Goal: Contribute content: Contribute content

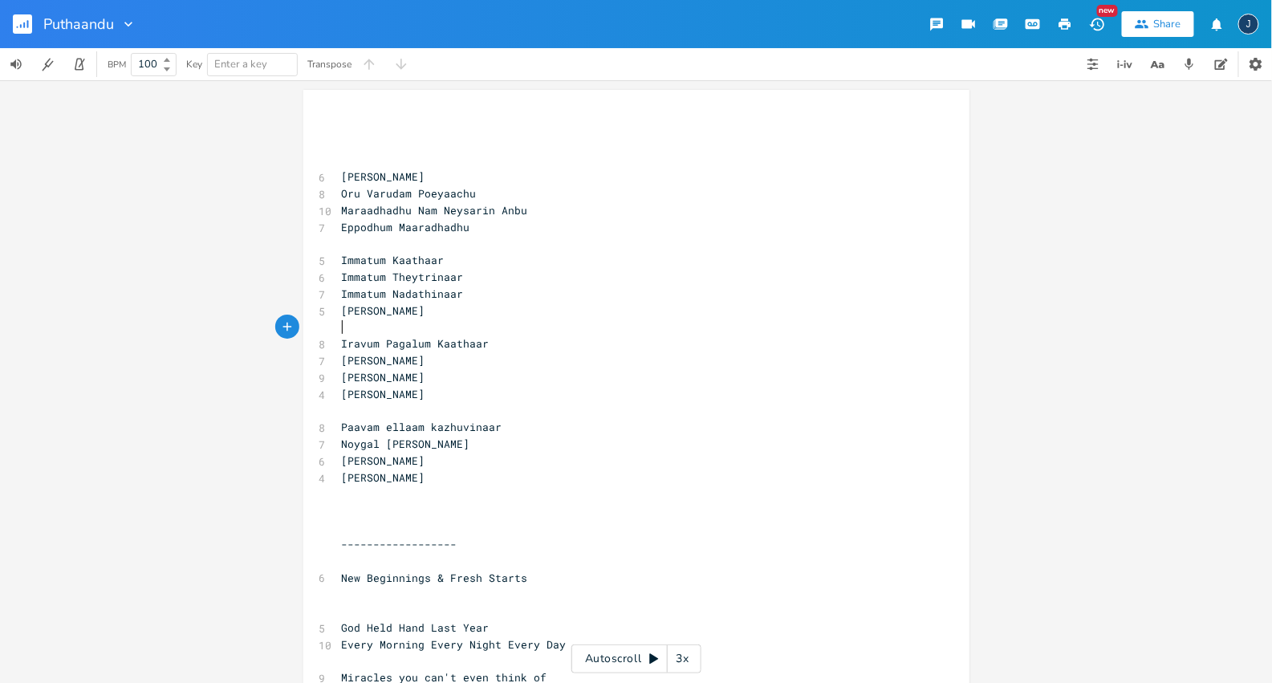
click at [439, 321] on pre "​" at bounding box center [629, 327] width 580 height 17
click at [446, 413] on pre "​" at bounding box center [629, 411] width 580 height 17
click at [422, 515] on pre "​" at bounding box center [629, 511] width 580 height 17
click at [357, 169] on pre "[PERSON_NAME]" at bounding box center [629, 177] width 580 height 17
click at [438, 243] on pre "​" at bounding box center [629, 244] width 580 height 17
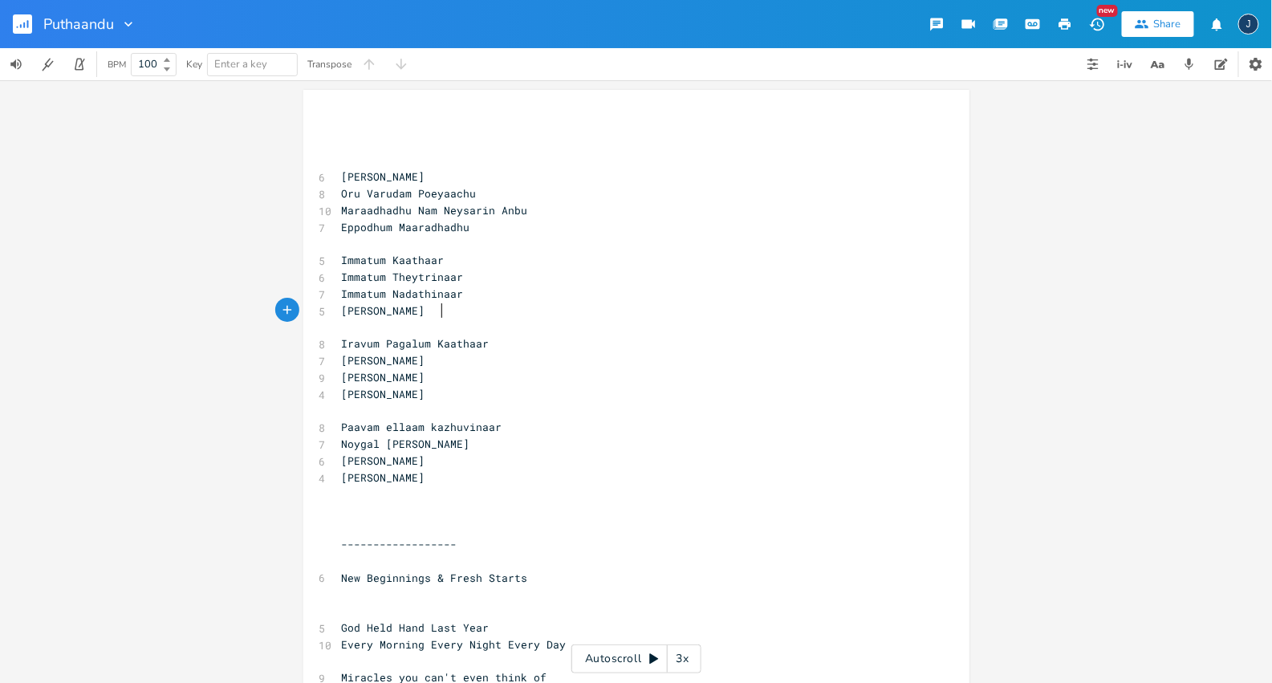
click at [459, 319] on pre "[PERSON_NAME]" at bounding box center [629, 311] width 580 height 17
click at [458, 329] on pre "​" at bounding box center [629, 327] width 580 height 17
click at [490, 237] on pre "​" at bounding box center [629, 244] width 580 height 17
click at [476, 223] on pre "Eppodhum Maaradhadhu" at bounding box center [629, 227] width 580 height 17
click at [476, 319] on pre "​" at bounding box center [629, 327] width 580 height 17
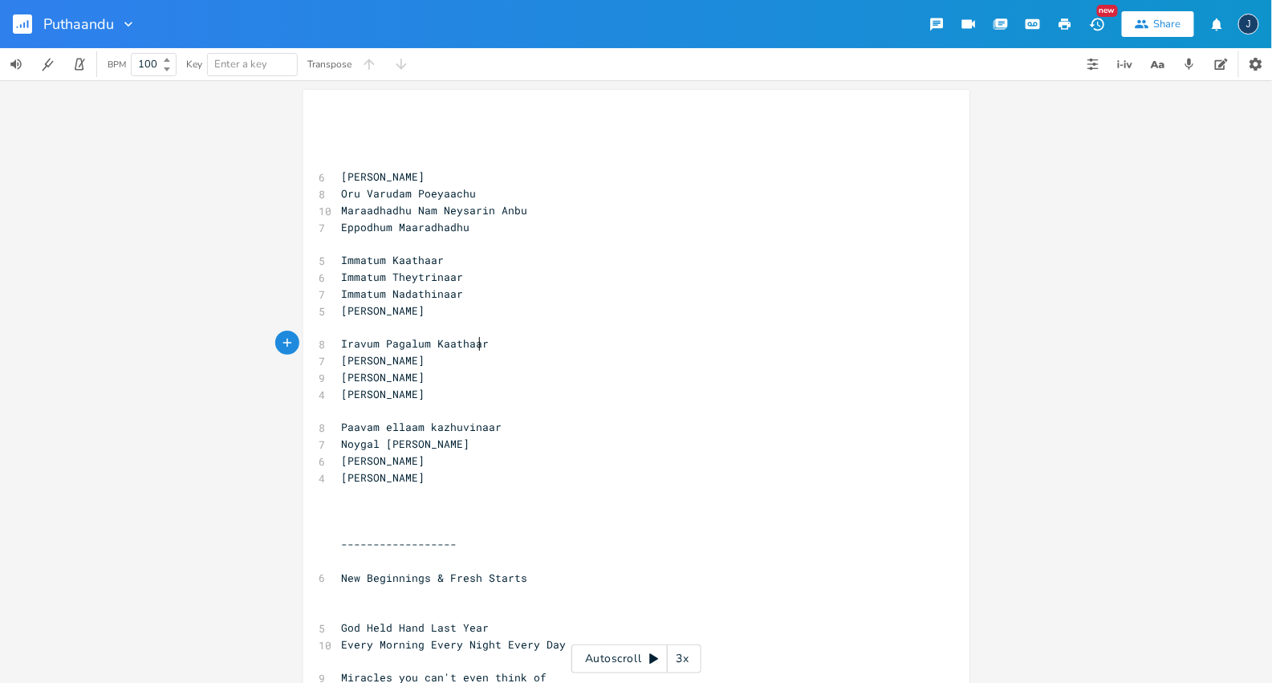
click at [474, 337] on span "Iravum Pagalum Kaathaar" at bounding box center [416, 343] width 148 height 14
click at [462, 331] on pre "​" at bounding box center [629, 327] width 580 height 17
click at [458, 413] on pre "​" at bounding box center [629, 411] width 580 height 17
click at [460, 446] on span "Noygal [PERSON_NAME]" at bounding box center [406, 444] width 128 height 14
type textarea "mattrinar"
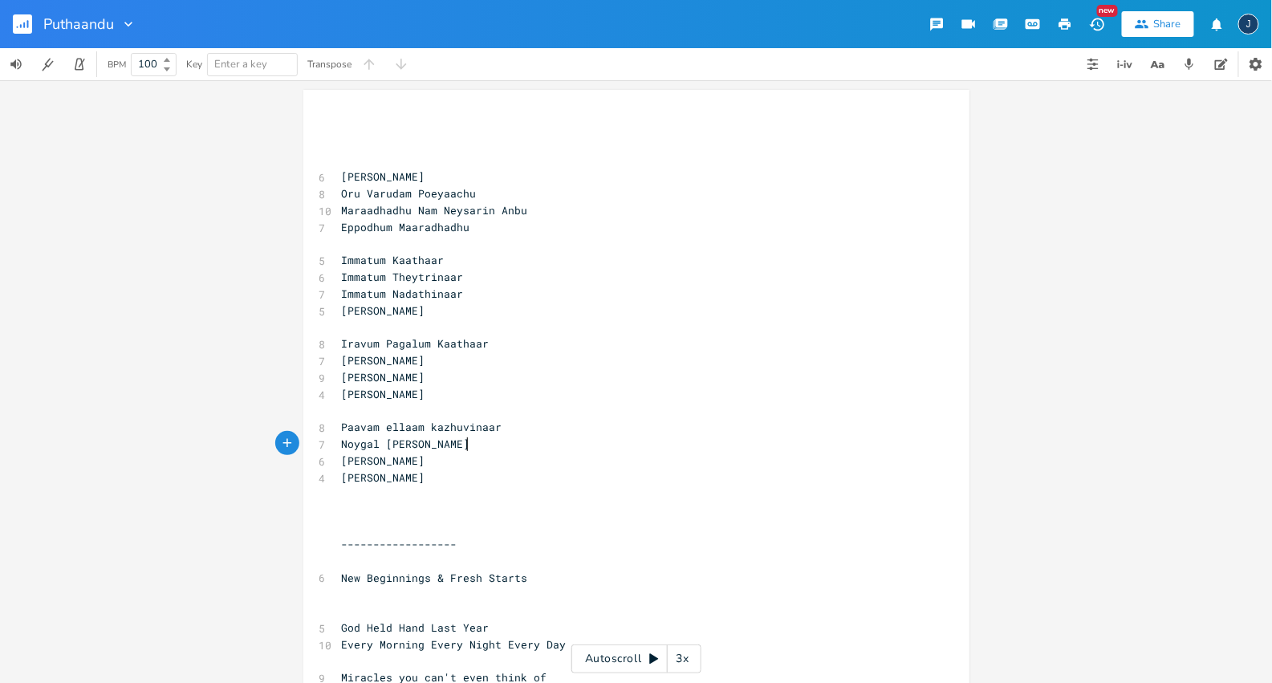
click at [460, 446] on span "Noygal [PERSON_NAME]" at bounding box center [406, 444] width 128 height 14
click at [450, 531] on pre "​" at bounding box center [629, 527] width 580 height 17
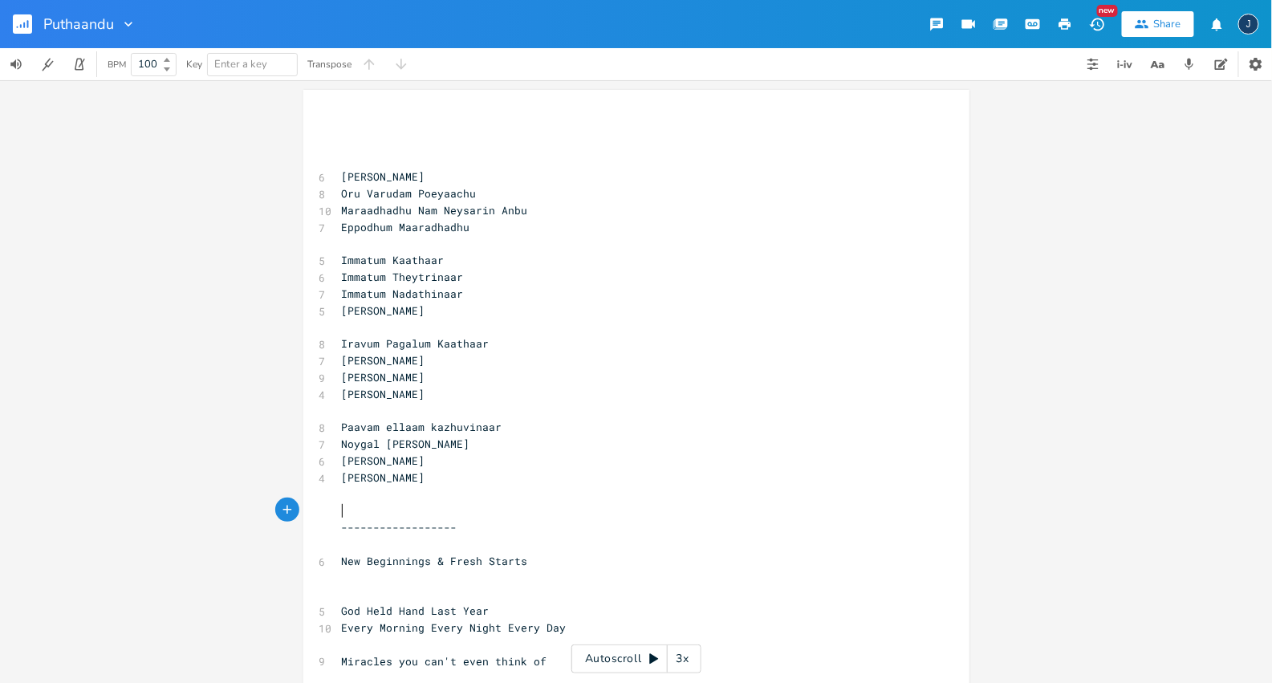
click at [443, 470] on pre "[PERSON_NAME]" at bounding box center [629, 478] width 580 height 17
click at [450, 507] on pre "​" at bounding box center [629, 511] width 580 height 17
click at [438, 492] on pre "​" at bounding box center [629, 494] width 580 height 17
click at [476, 226] on pre "Eppodhum Maaradhadhu" at bounding box center [629, 227] width 580 height 17
click at [463, 482] on pre "[PERSON_NAME]" at bounding box center [629, 478] width 580 height 17
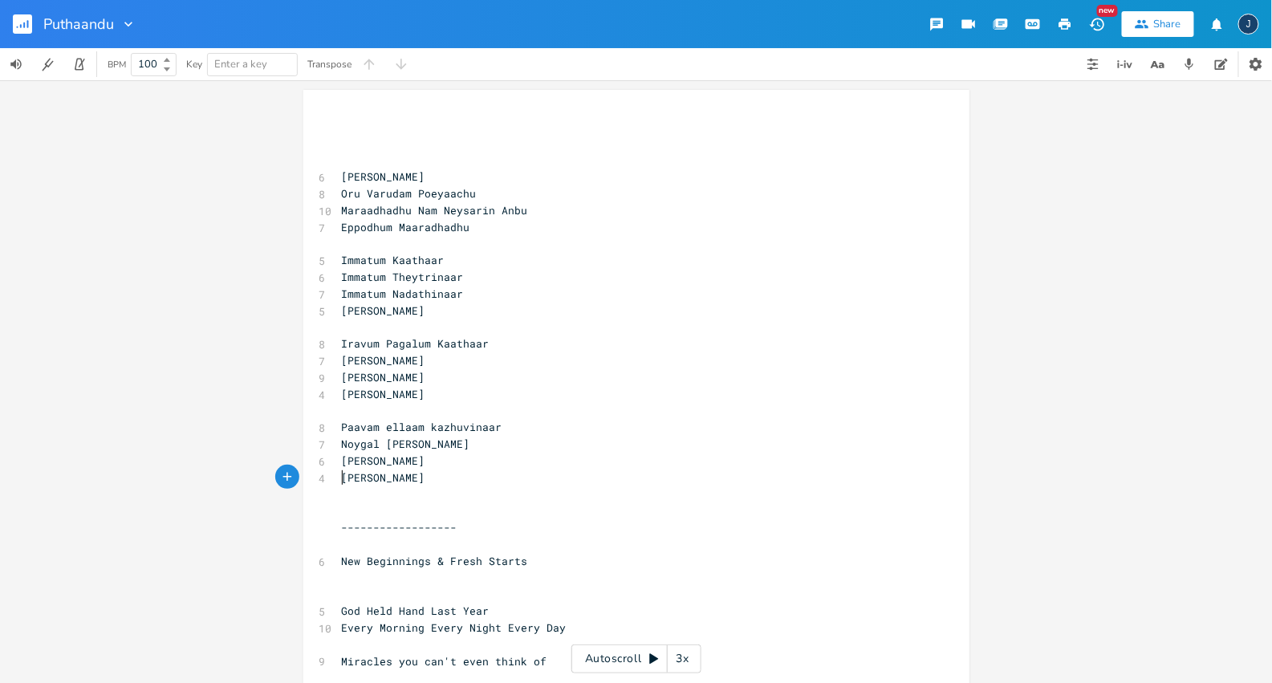
type textarea "[PERSON_NAME]"
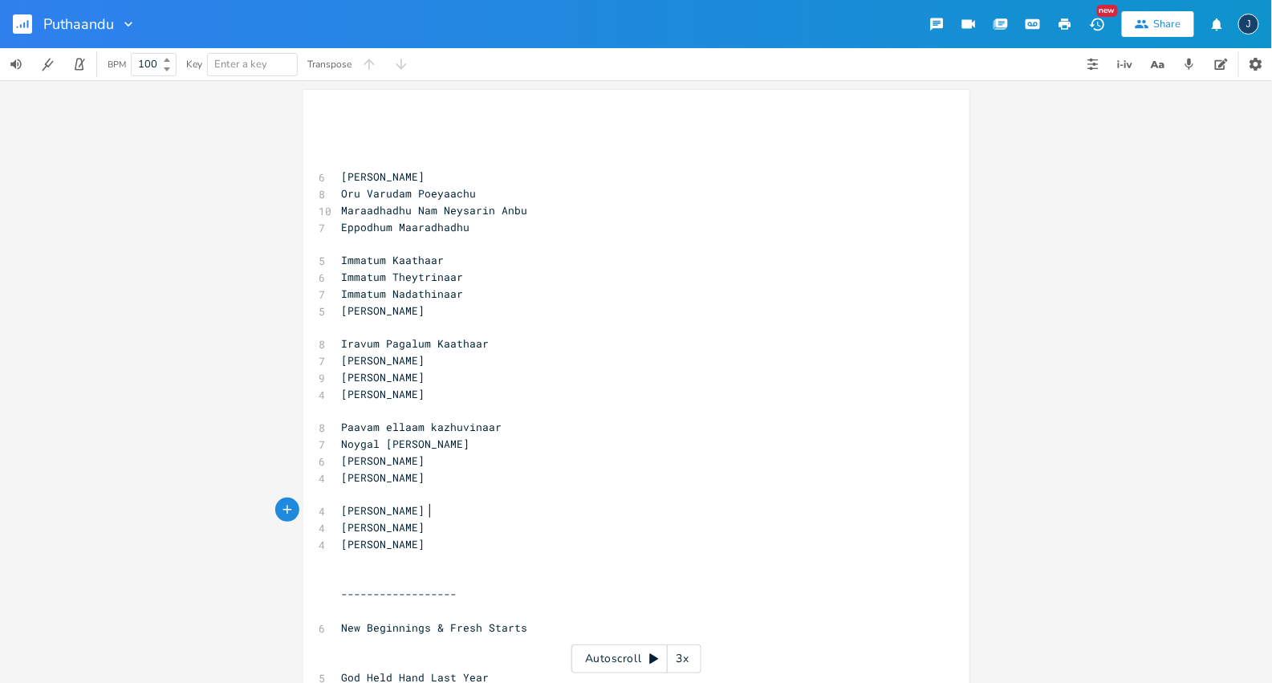
click at [457, 332] on pre "​" at bounding box center [629, 327] width 580 height 17
click at [459, 406] on pre "​" at bounding box center [629, 411] width 580 height 17
click at [342, 427] on span "Paavam ellaam kazhuvinaar" at bounding box center [422, 427] width 161 height 14
click at [366, 499] on pre "​" at bounding box center [629, 494] width 580 height 17
click at [417, 573] on pre "​" at bounding box center [629, 578] width 580 height 17
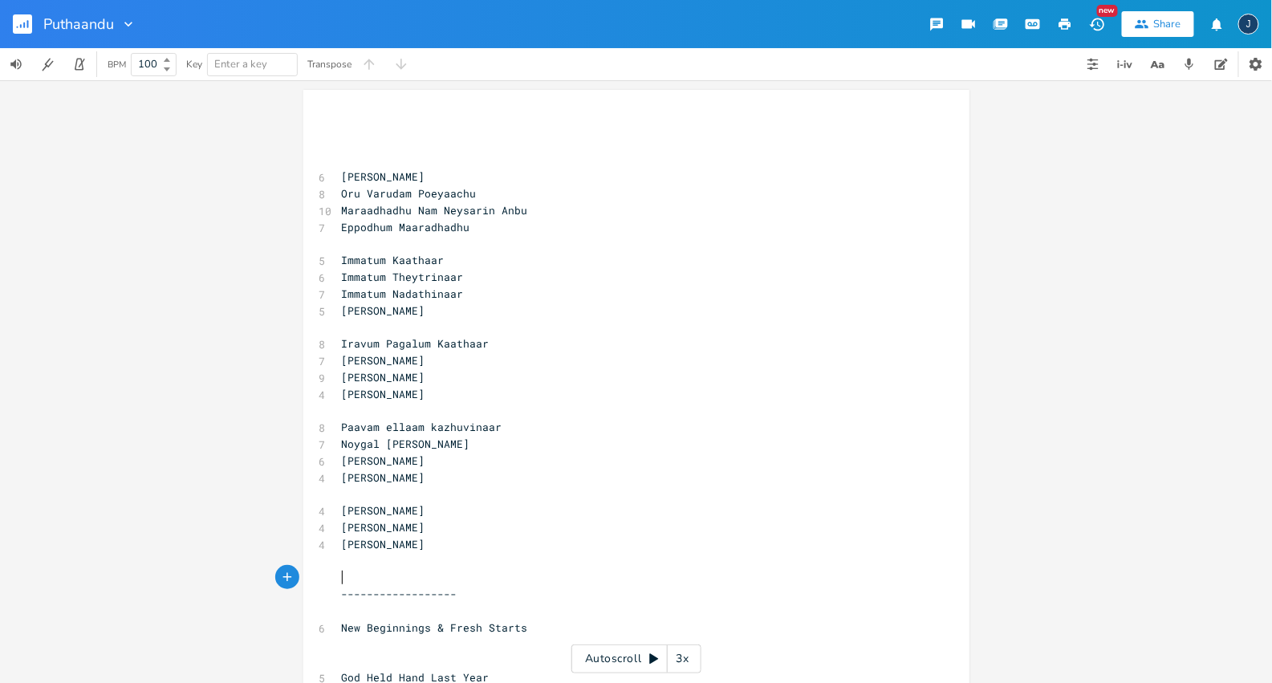
click at [434, 511] on pre "[PERSON_NAME]" at bounding box center [629, 511] width 580 height 17
click at [428, 531] on pre "[PERSON_NAME]" at bounding box center [629, 527] width 580 height 17
type textarea "[PERSON_NAME]"
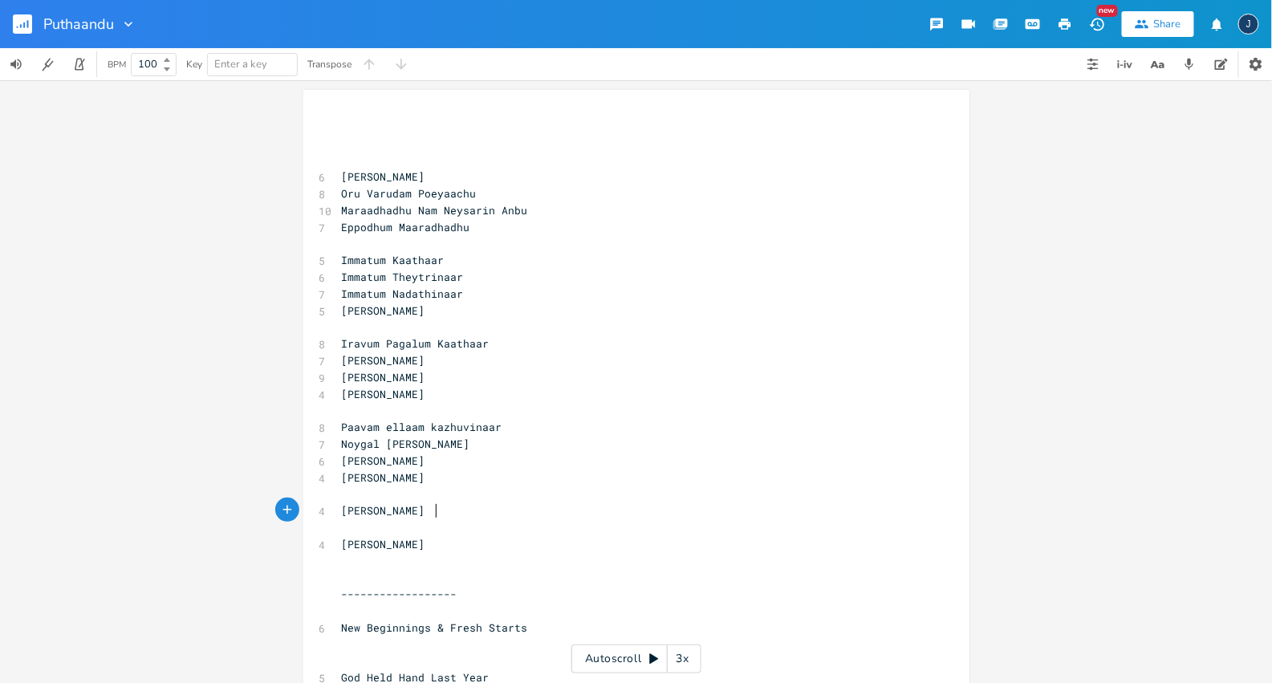
paste textarea
type textarea "Nam Neyrs"
type textarea "[PERSON_NAME]"
type textarea "[PERSON_NAME] Nandri Solvoem Nam Neysaruku [PERSON_NAME]"
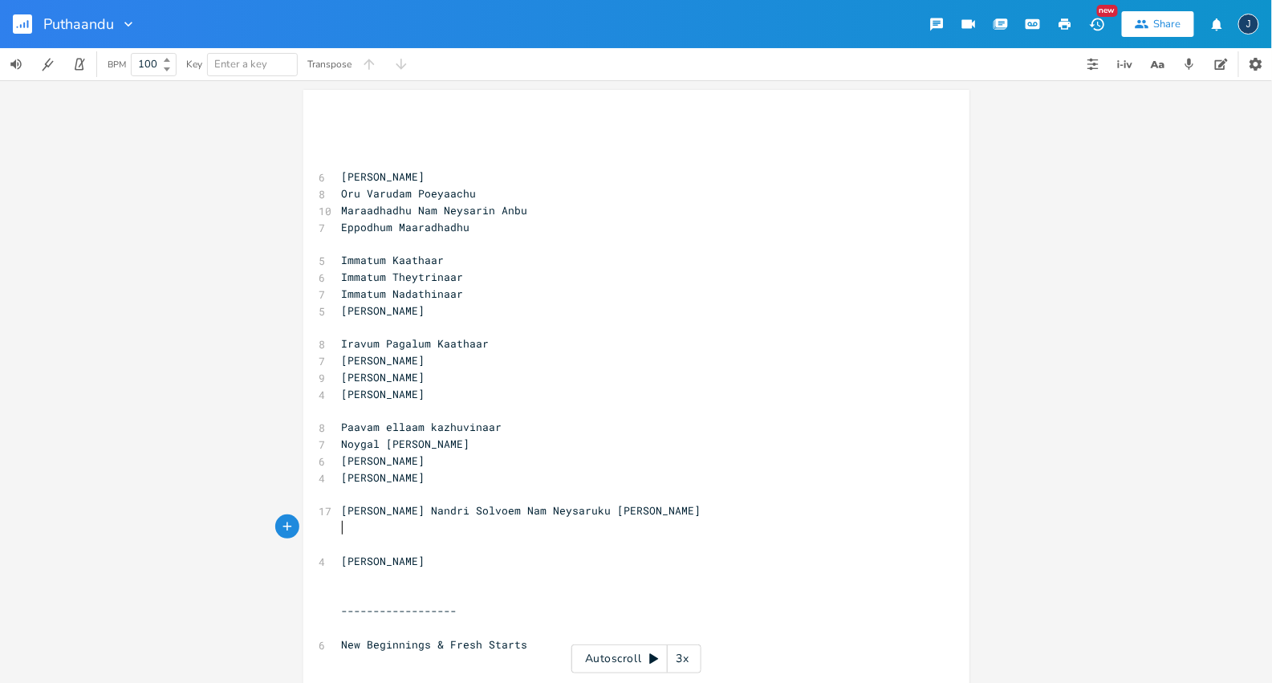
paste textarea "[PERSON_NAME]"
type textarea "[PERSON_NAME]"
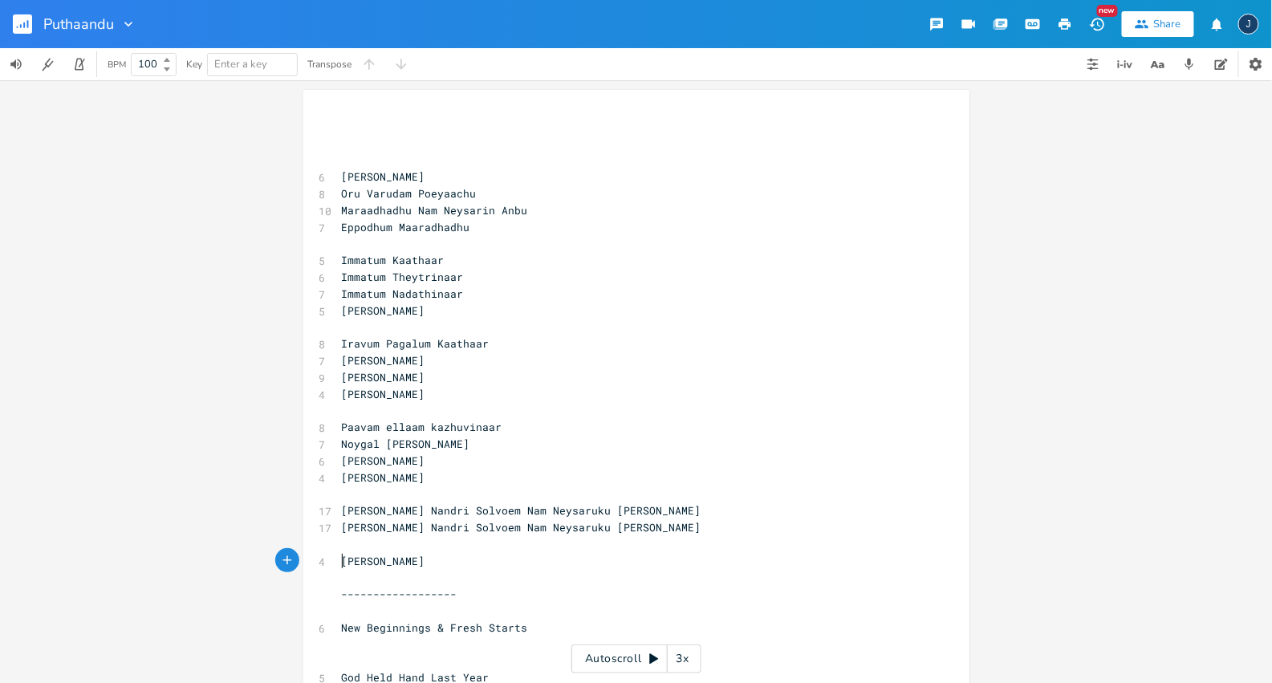
type textarea "[PERSON_NAME]"
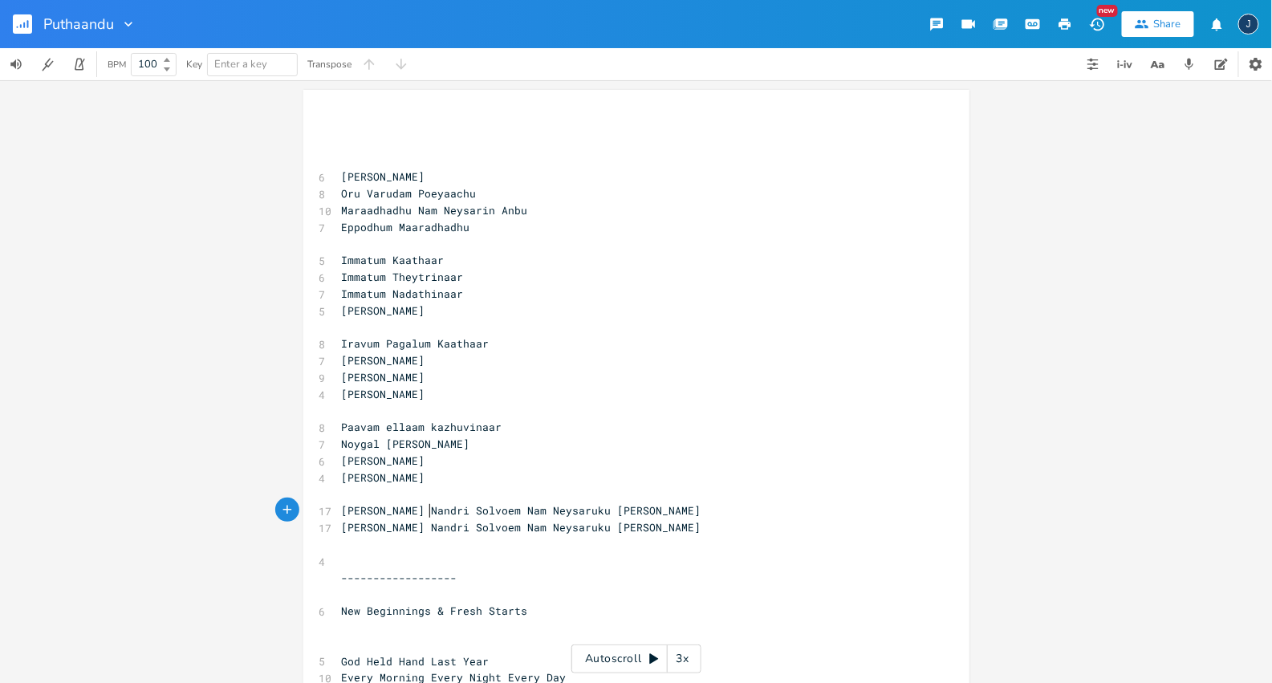
click at [425, 511] on span "[PERSON_NAME] Nandri Solvoem Nam Neysaruku [PERSON_NAME]" at bounding box center [522, 510] width 360 height 14
type textarea ","
click at [515, 426] on pre "Paavam ellaam kazhuvinaar" at bounding box center [629, 427] width 580 height 17
click at [442, 480] on pre "[PERSON_NAME]" at bounding box center [629, 478] width 580 height 17
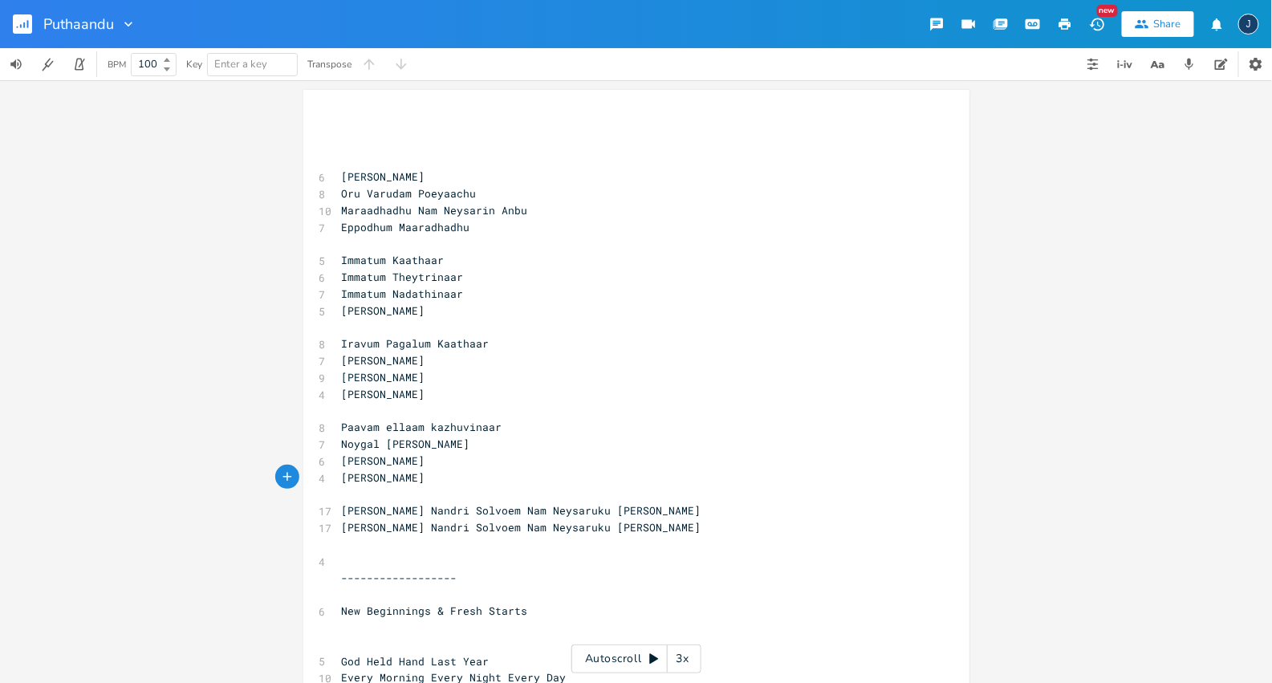
click at [365, 495] on pre "​" at bounding box center [629, 494] width 580 height 17
